Goal: Transaction & Acquisition: Obtain resource

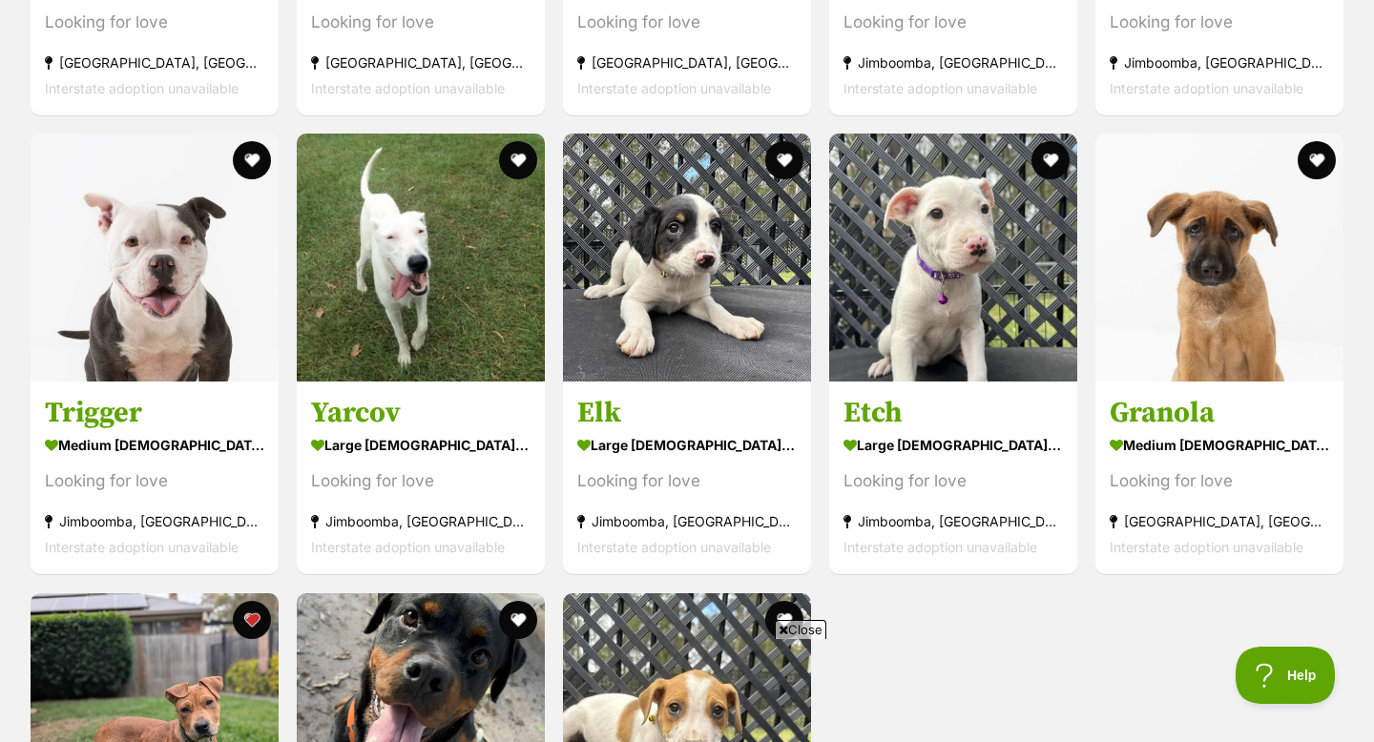
scroll to position [3021, 0]
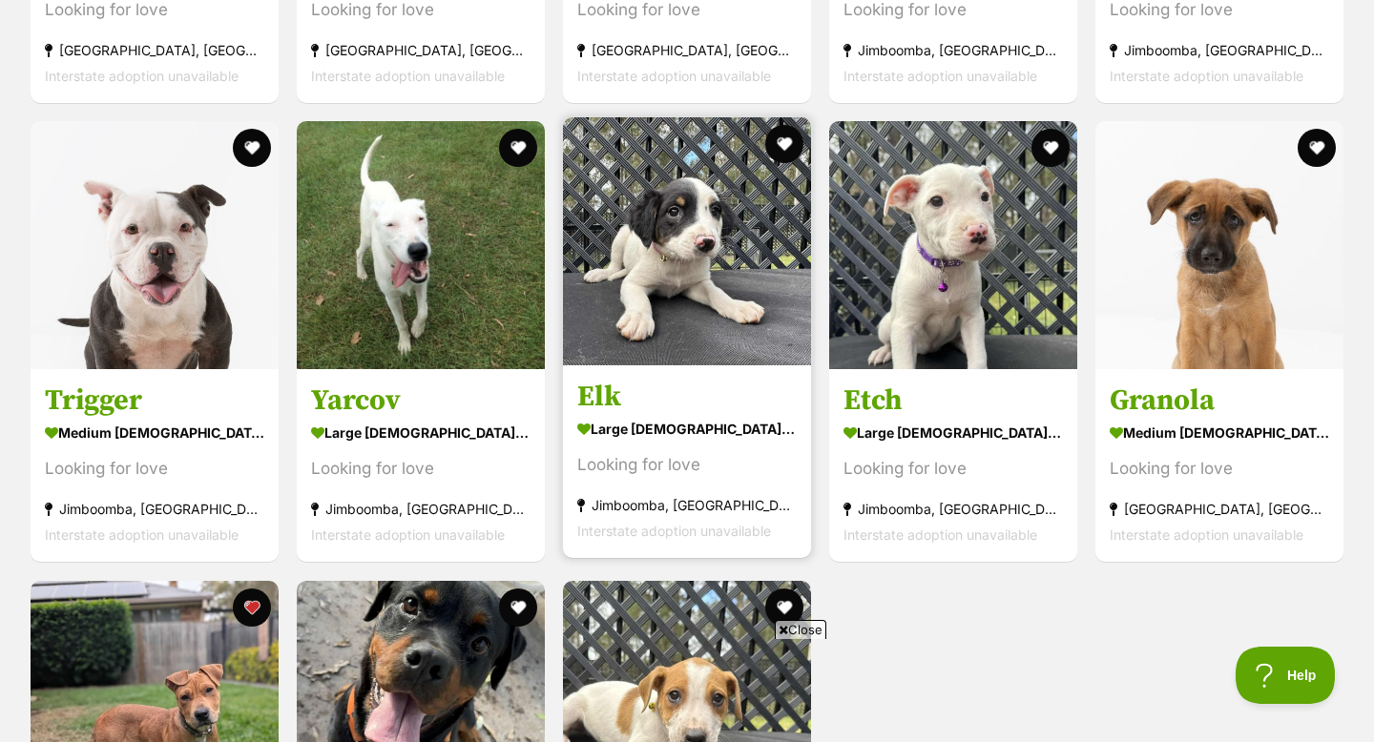
click at [656, 305] on img at bounding box center [687, 241] width 248 height 248
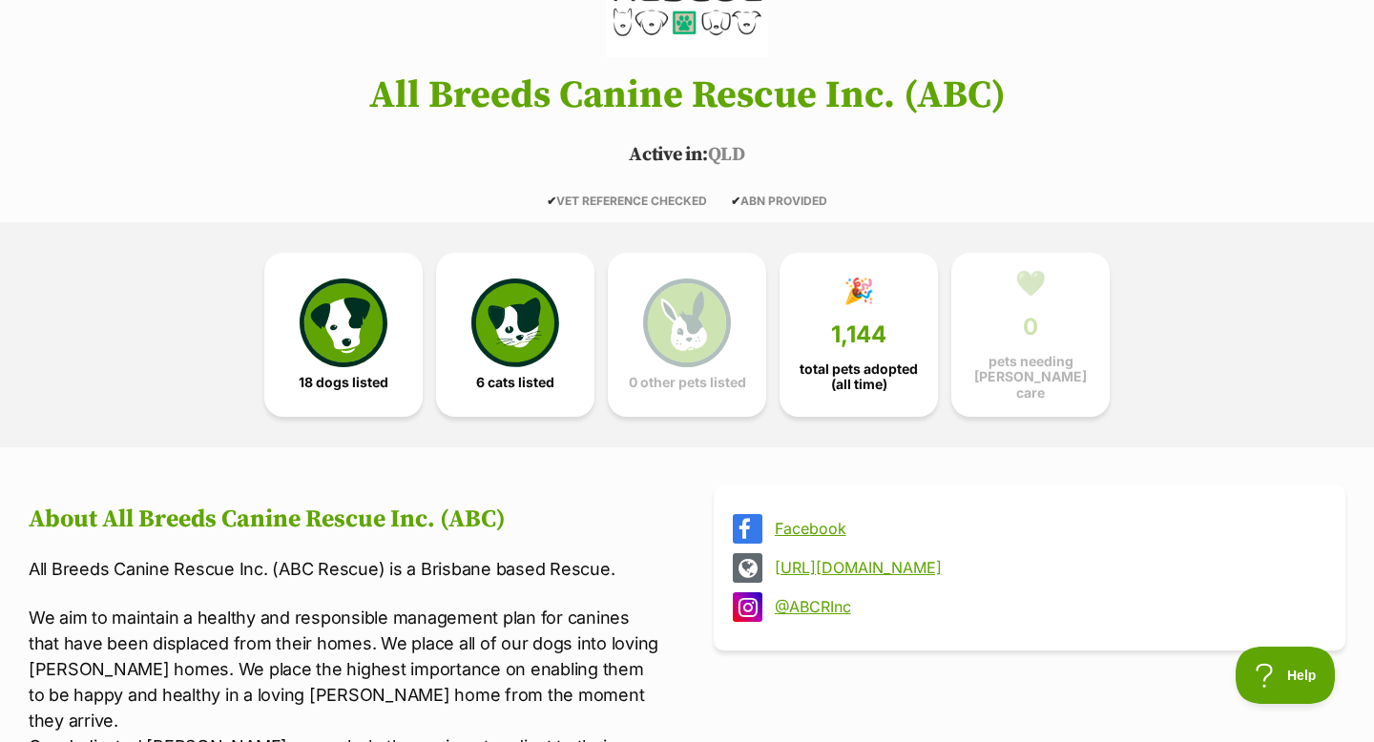
scroll to position [0, 0]
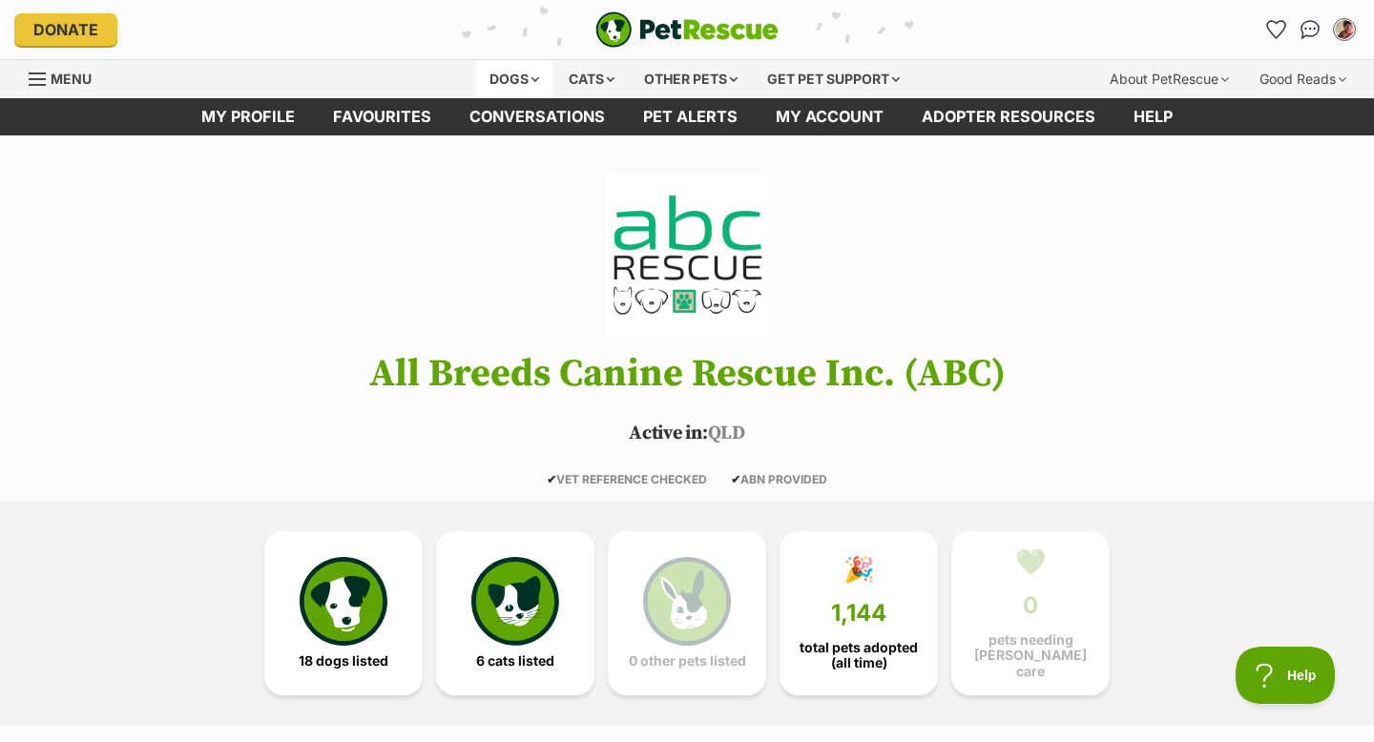
click at [502, 87] on div "Dogs" at bounding box center [514, 79] width 76 height 38
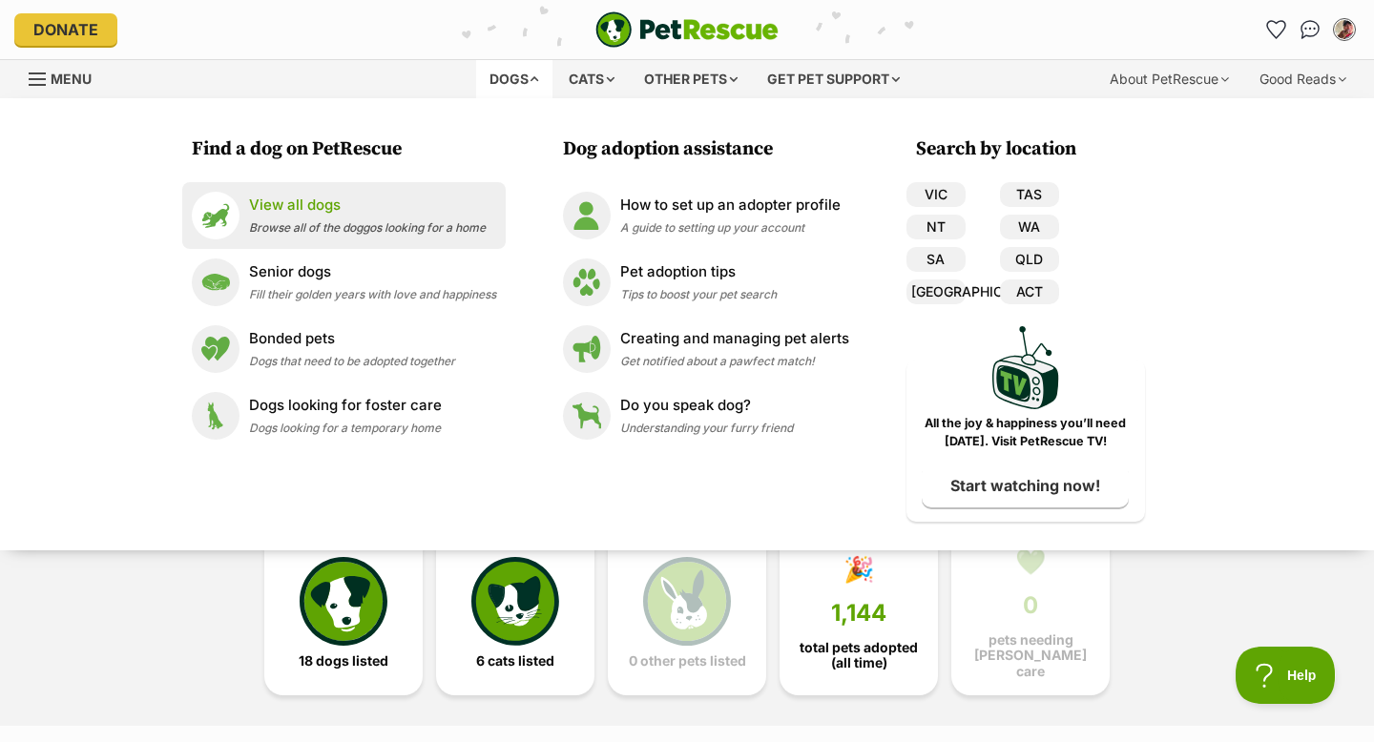
click at [360, 236] on div "View all dogs Browse all of the doggos looking for a home" at bounding box center [367, 215] width 237 height 41
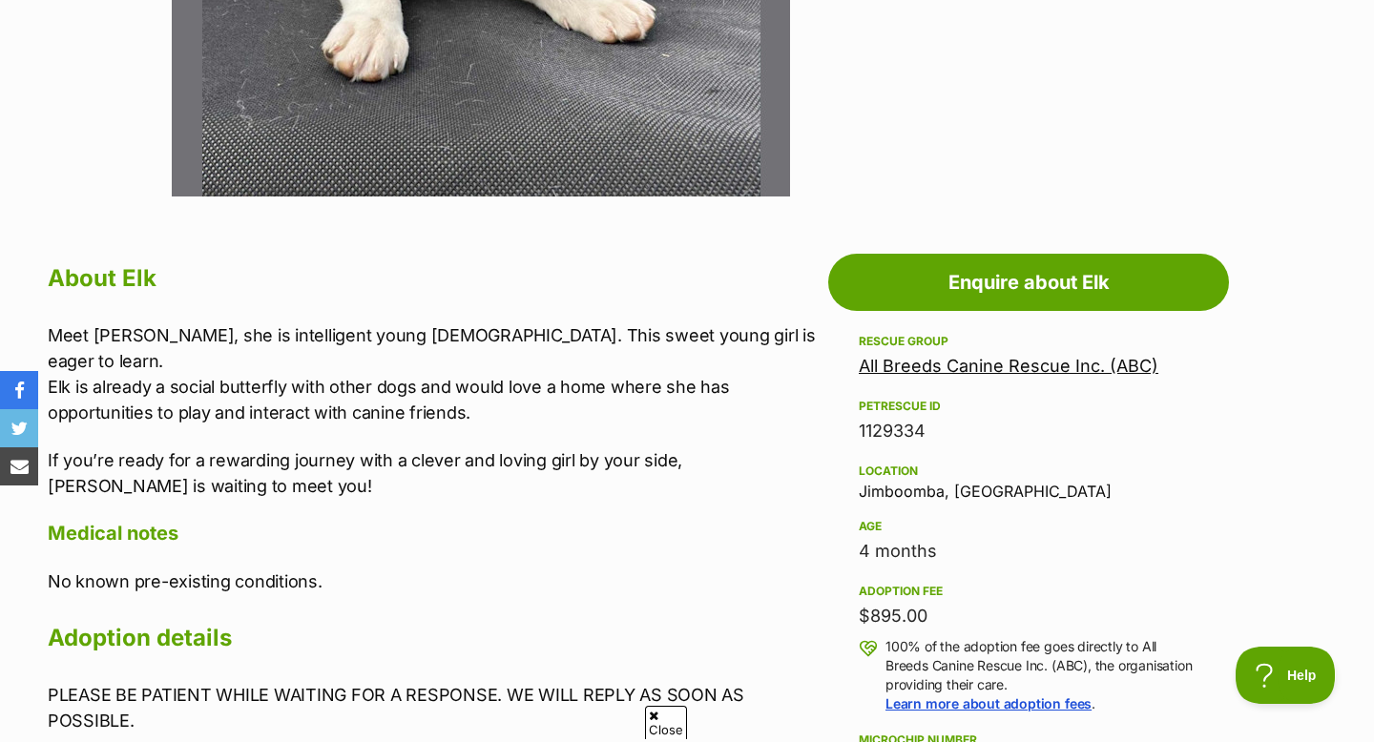
scroll to position [820, 0]
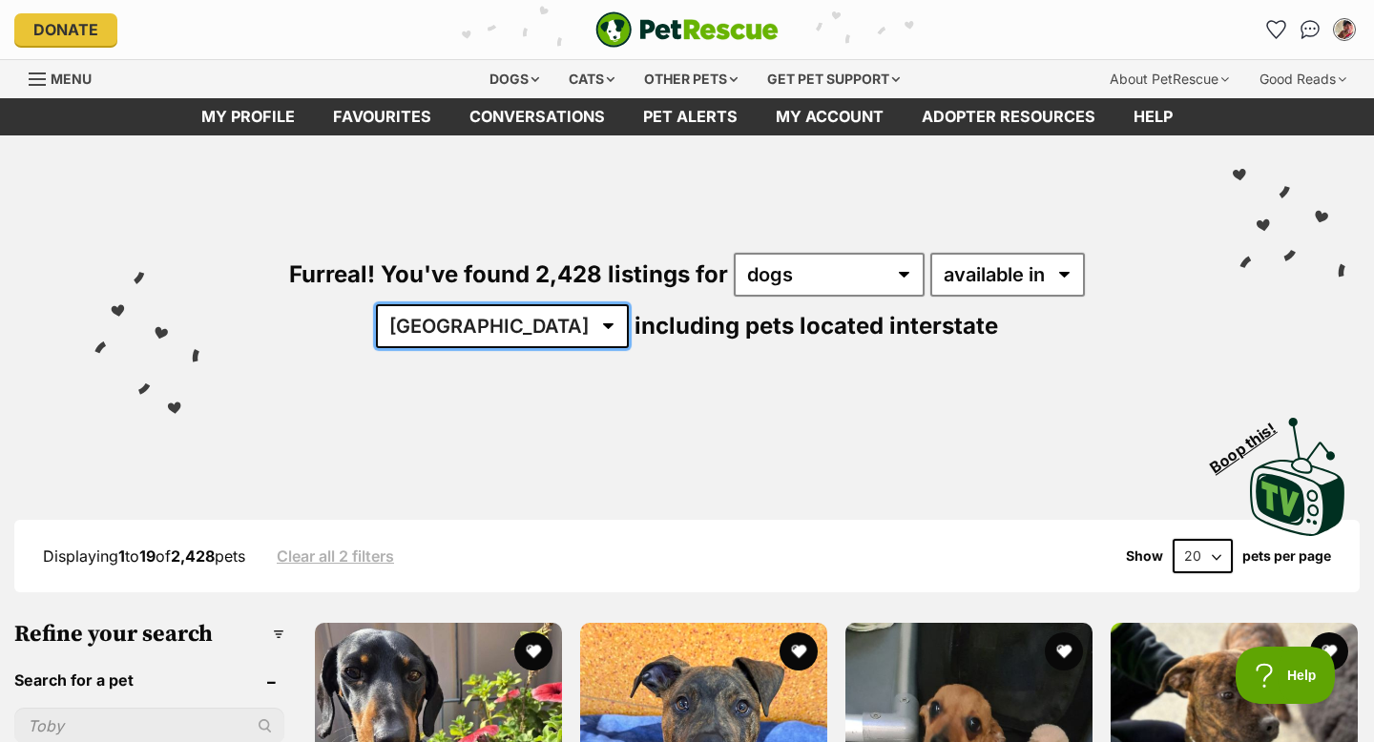
click at [629, 304] on select "Australia ACT NSW NT QLD SA TAS VIC WA" at bounding box center [502, 326] width 253 height 44
select select "QLD"
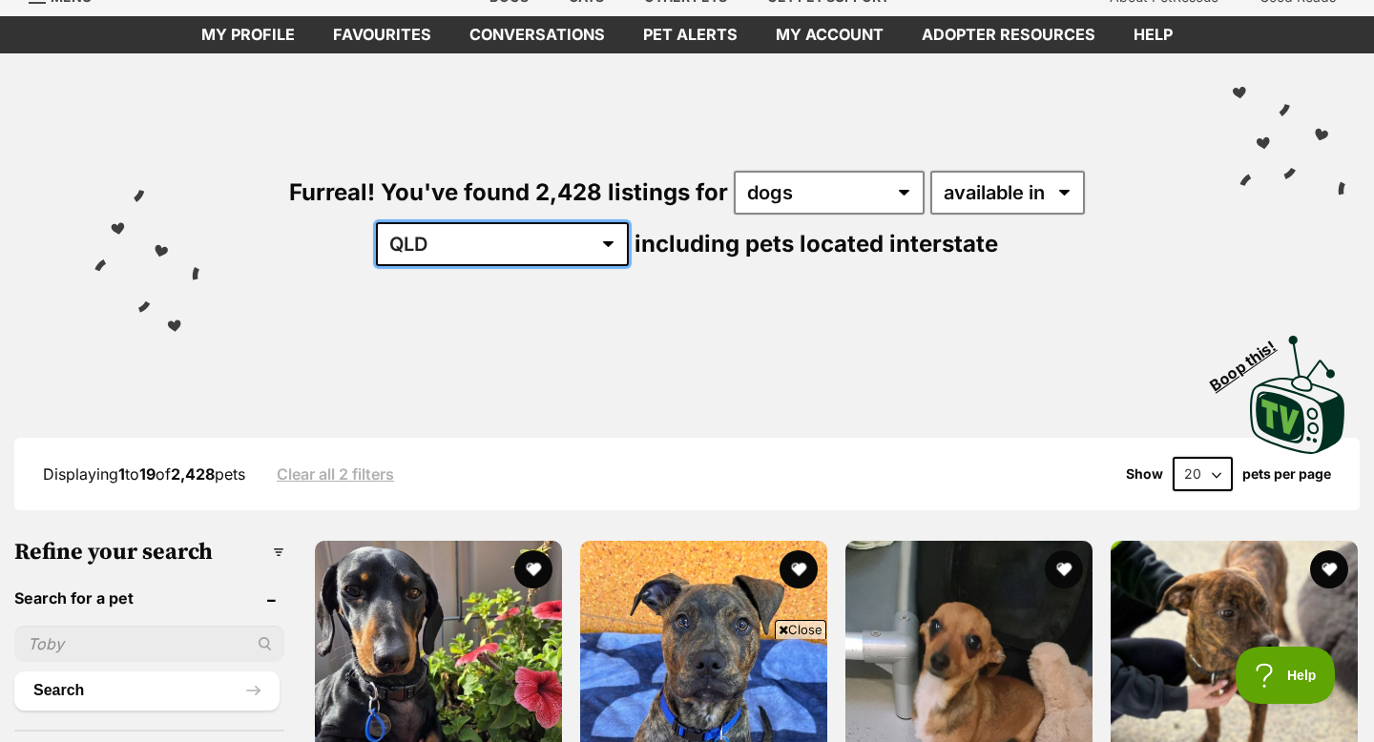
scroll to position [117, 0]
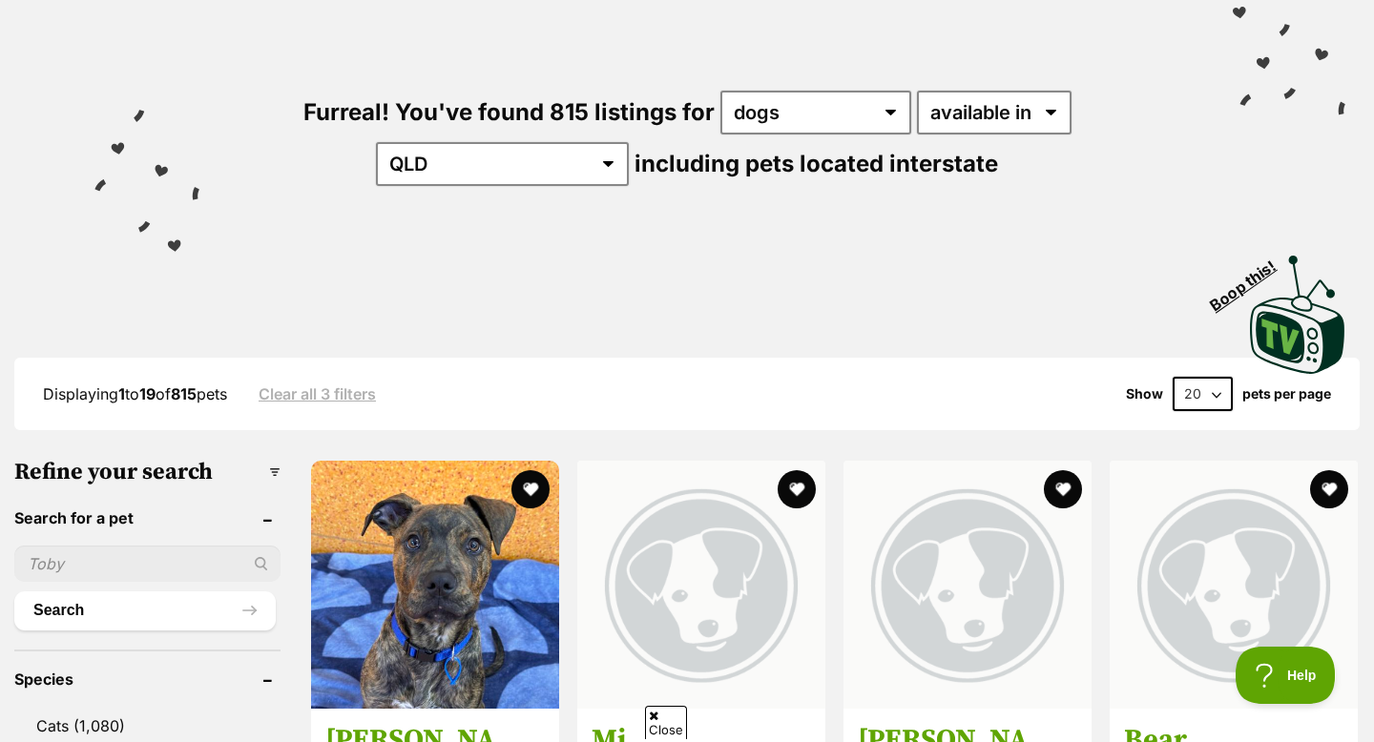
scroll to position [186, 0]
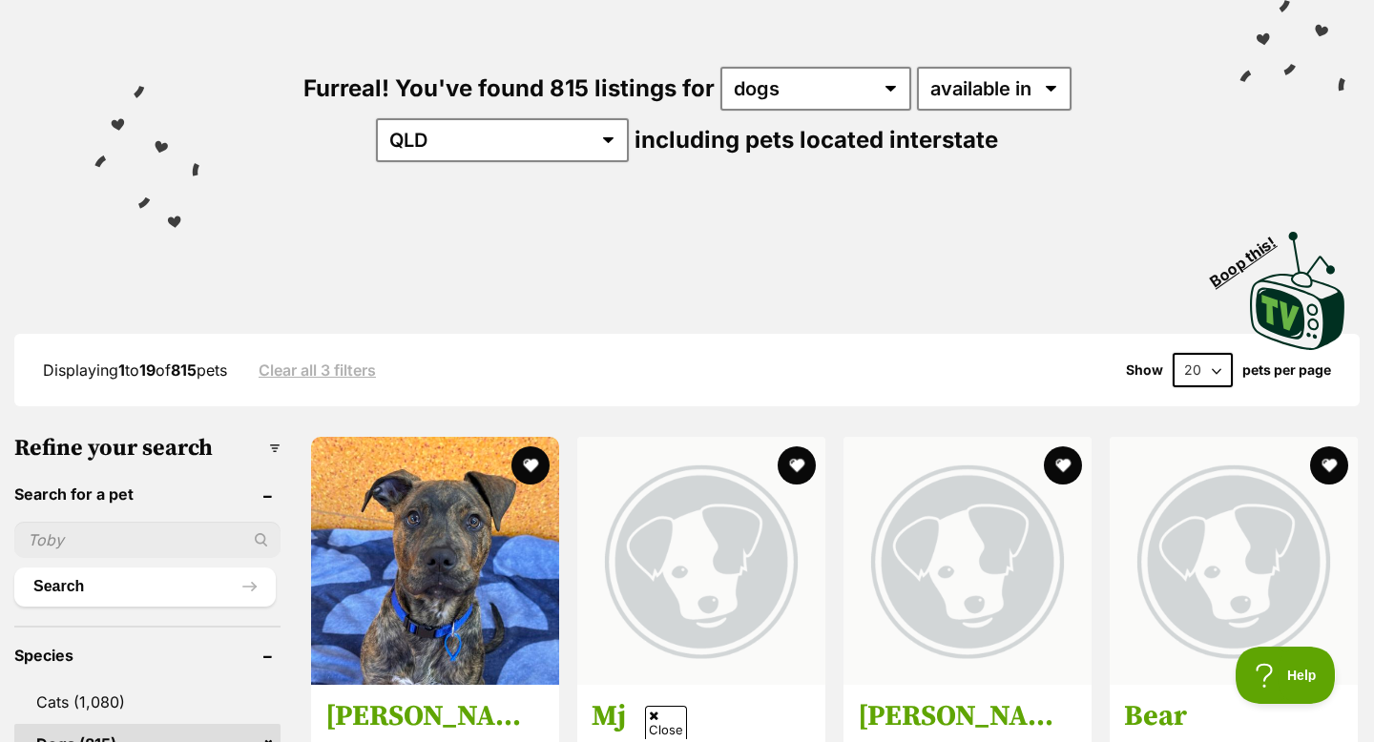
click at [146, 533] on input "text" at bounding box center [147, 540] width 266 height 36
type input "ava"
click at [14, 568] on button "Search" at bounding box center [144, 587] width 261 height 38
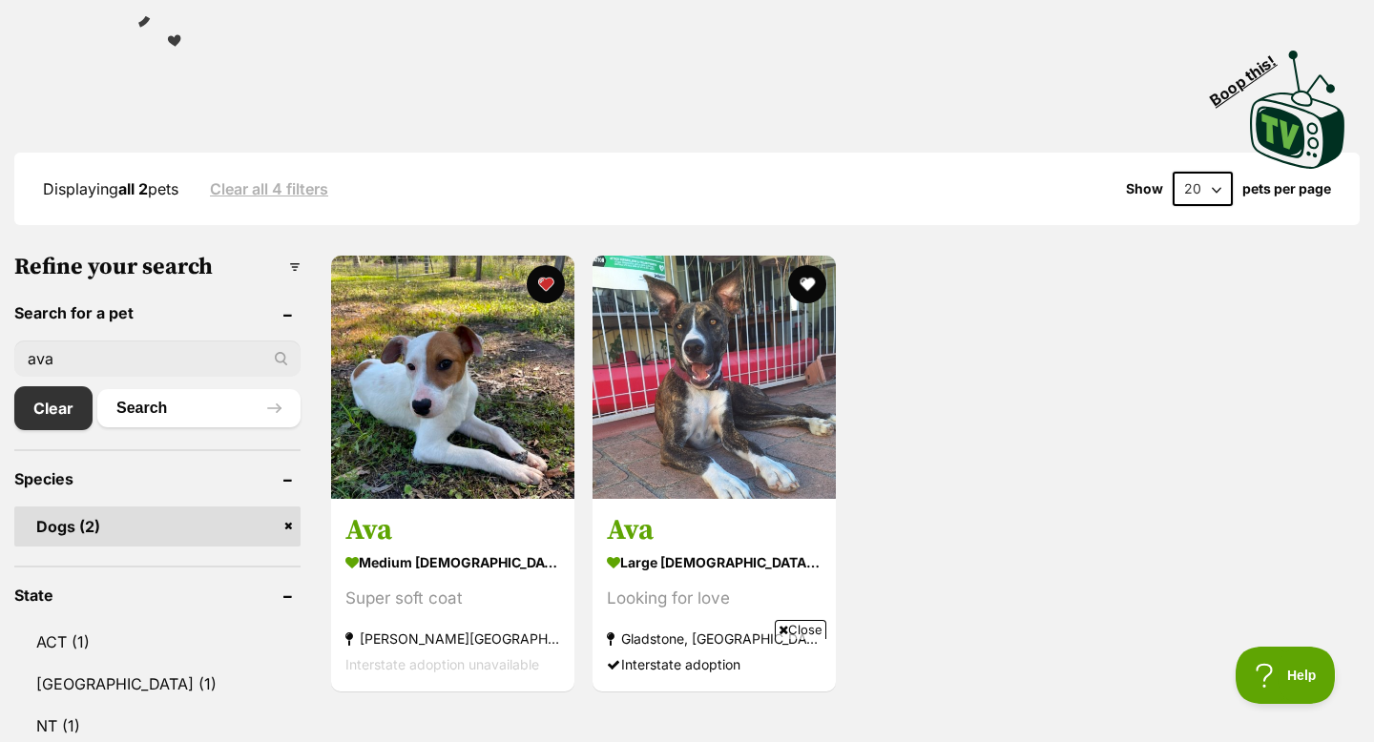
click at [42, 353] on input "ava" at bounding box center [157, 359] width 286 height 36
type input "[PERSON_NAME]"
click at [97, 389] on button "Search" at bounding box center [198, 408] width 203 height 38
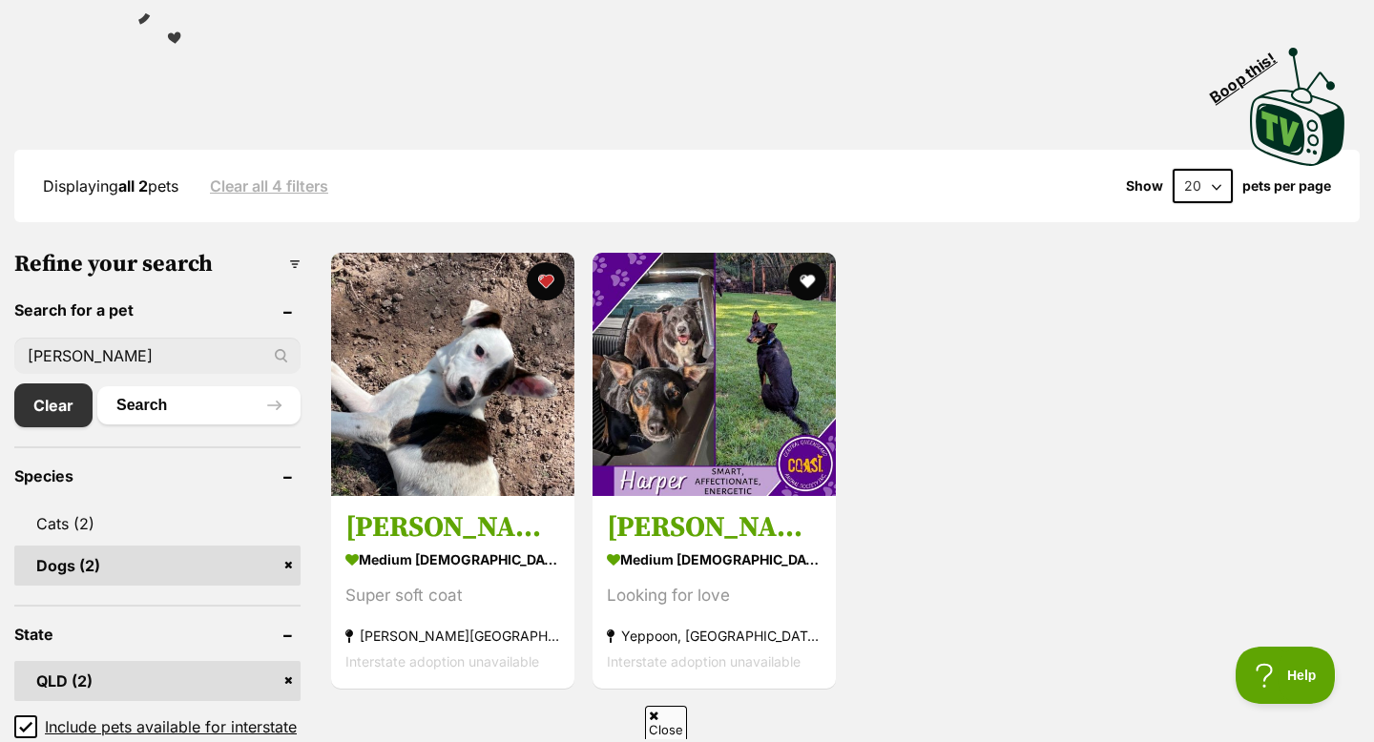
scroll to position [375, 0]
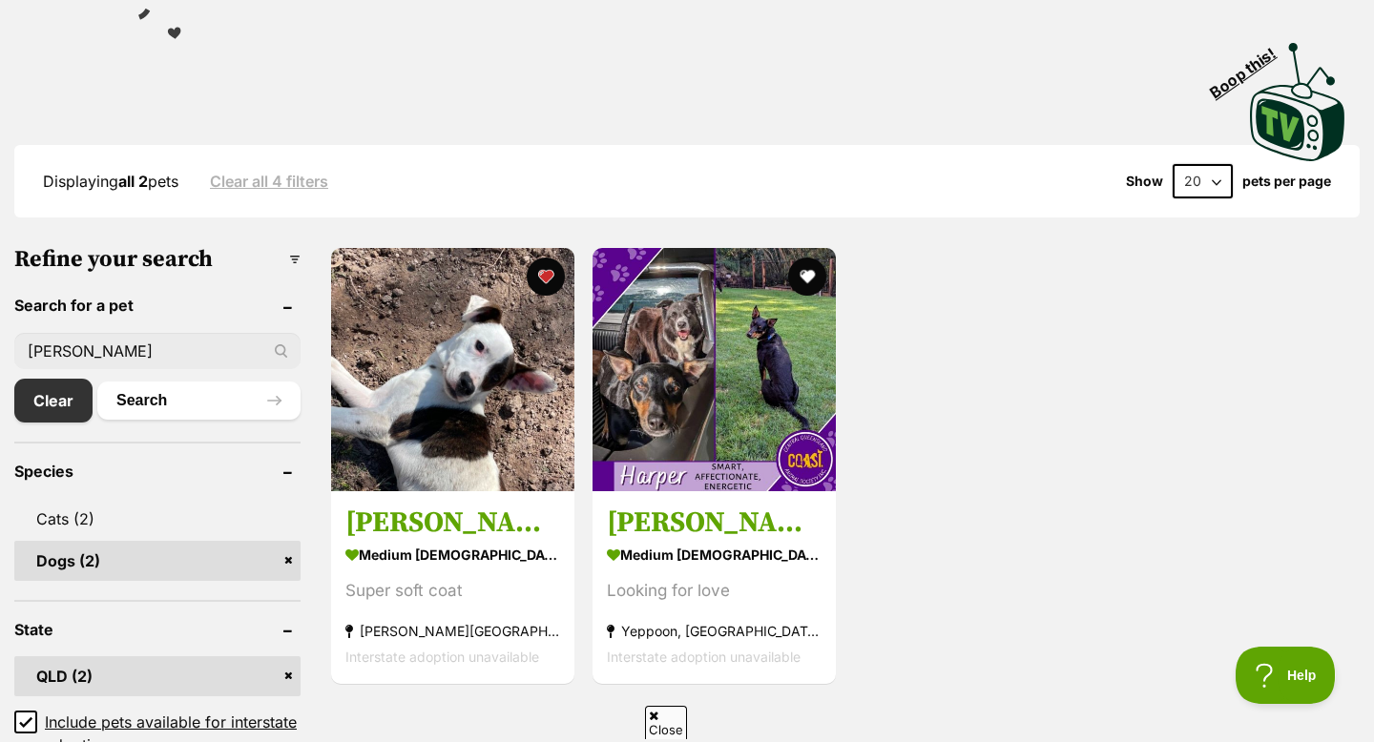
click at [58, 334] on input "[PERSON_NAME]" at bounding box center [157, 351] width 286 height 36
type input "ava"
click at [97, 382] on button "Search" at bounding box center [198, 401] width 203 height 38
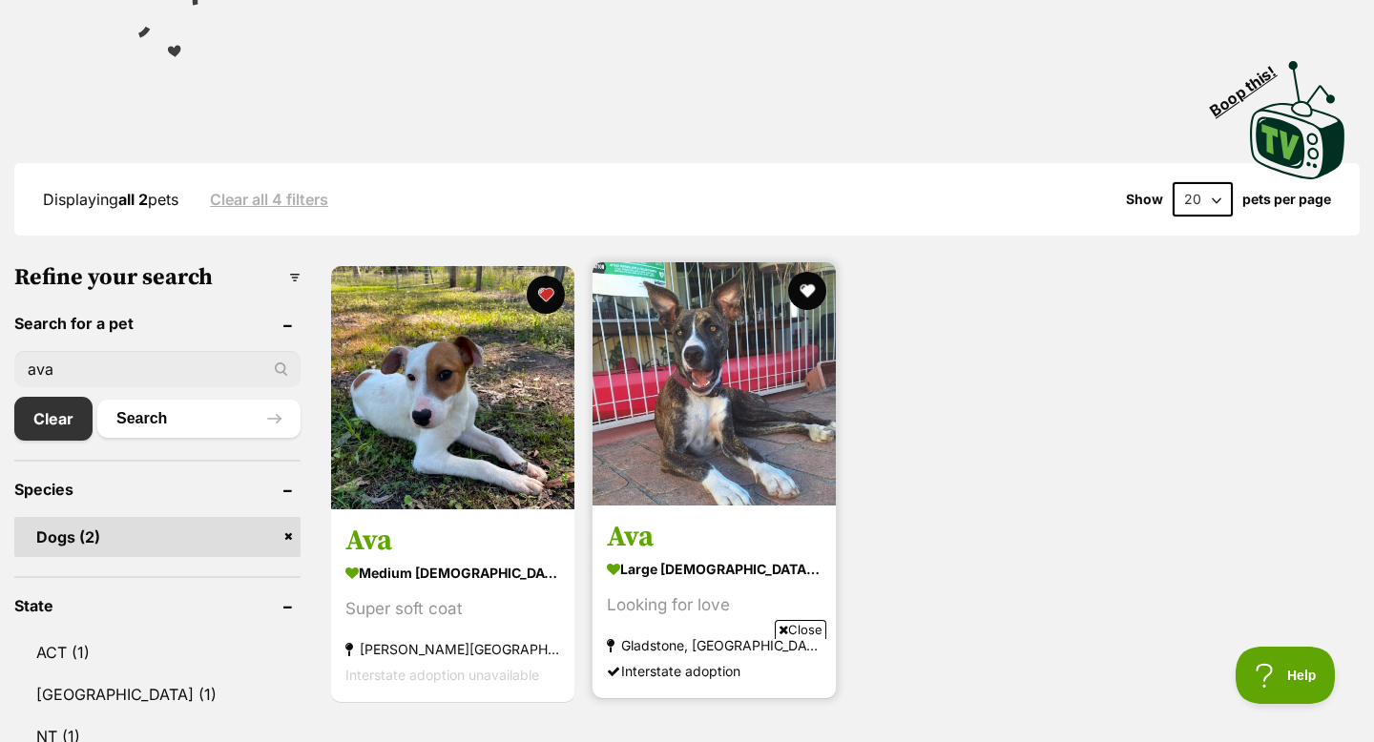
scroll to position [396, 0]
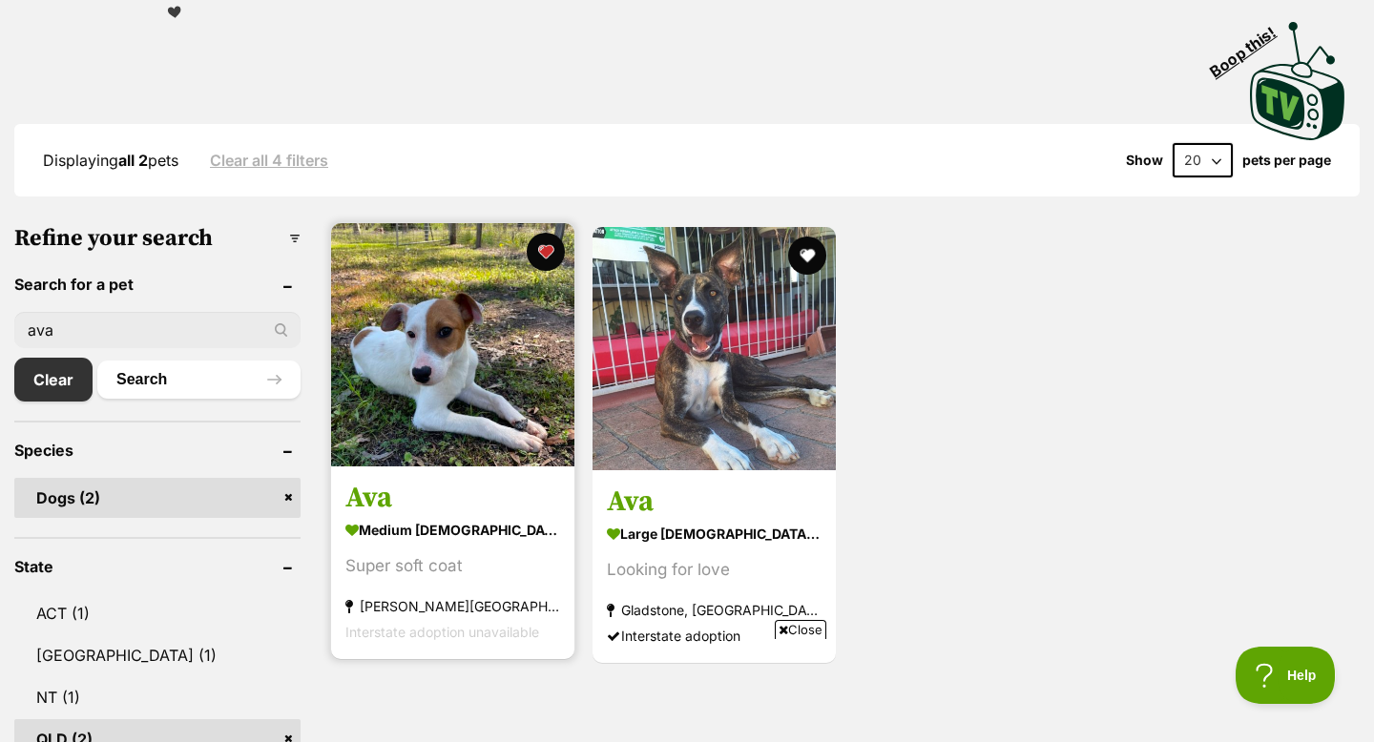
click at [423, 440] on img at bounding box center [452, 344] width 243 height 243
